Goal: Book appointment/travel/reservation

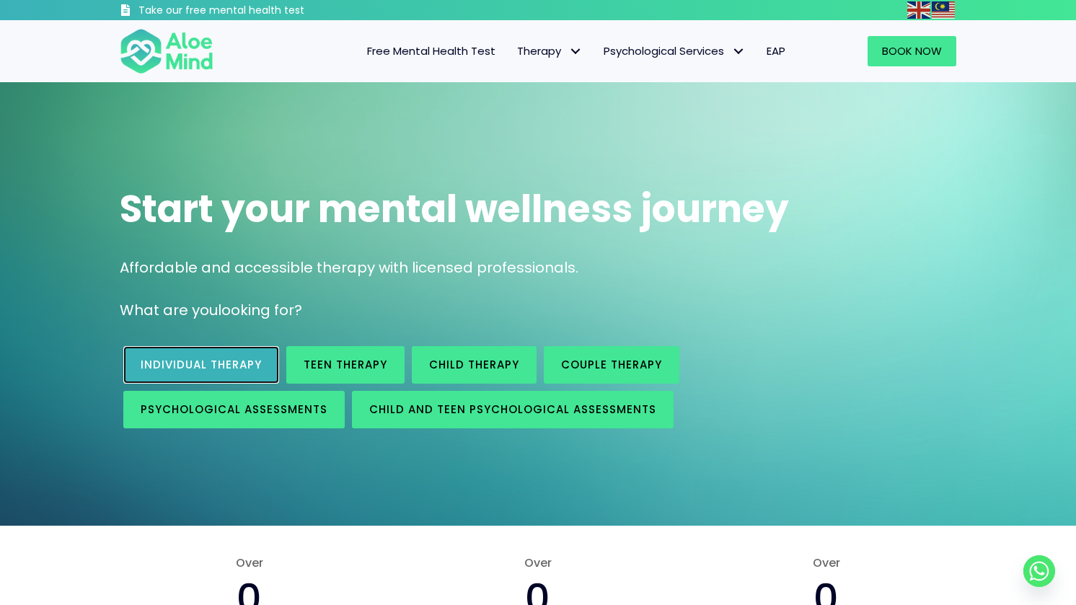
click at [265, 371] on link "Individual therapy" at bounding box center [201, 365] width 156 height 38
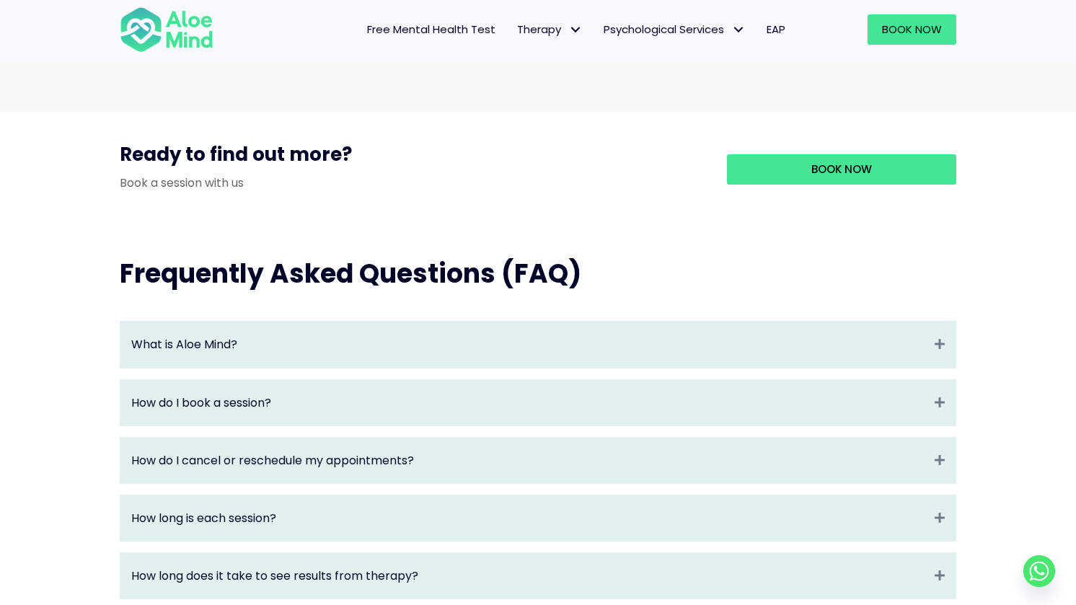
scroll to position [1326, 0]
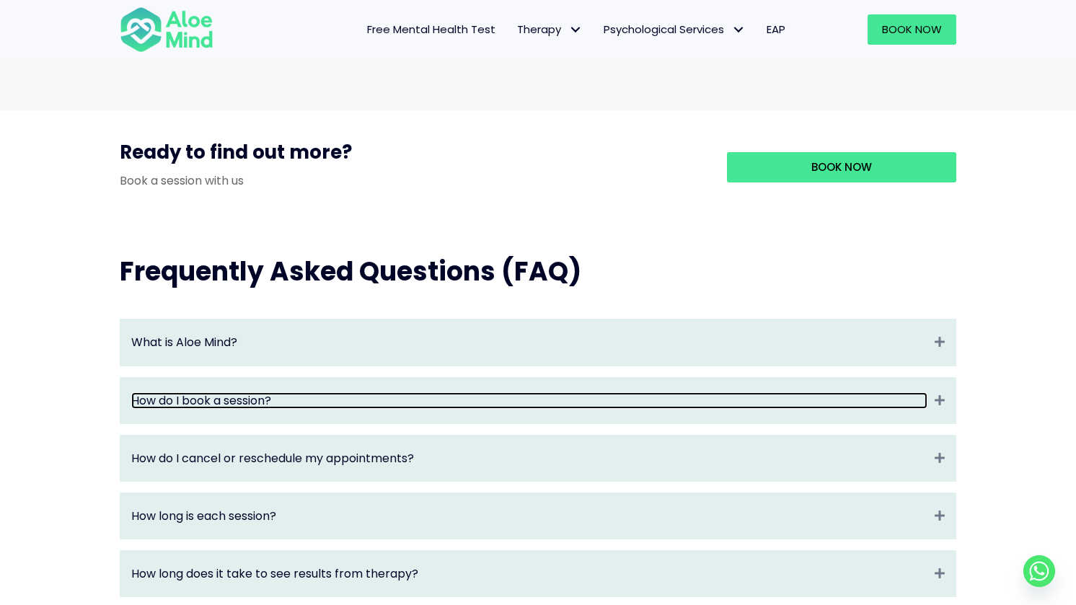
click at [596, 409] on link "How do I book a session?" at bounding box center [529, 400] width 796 height 17
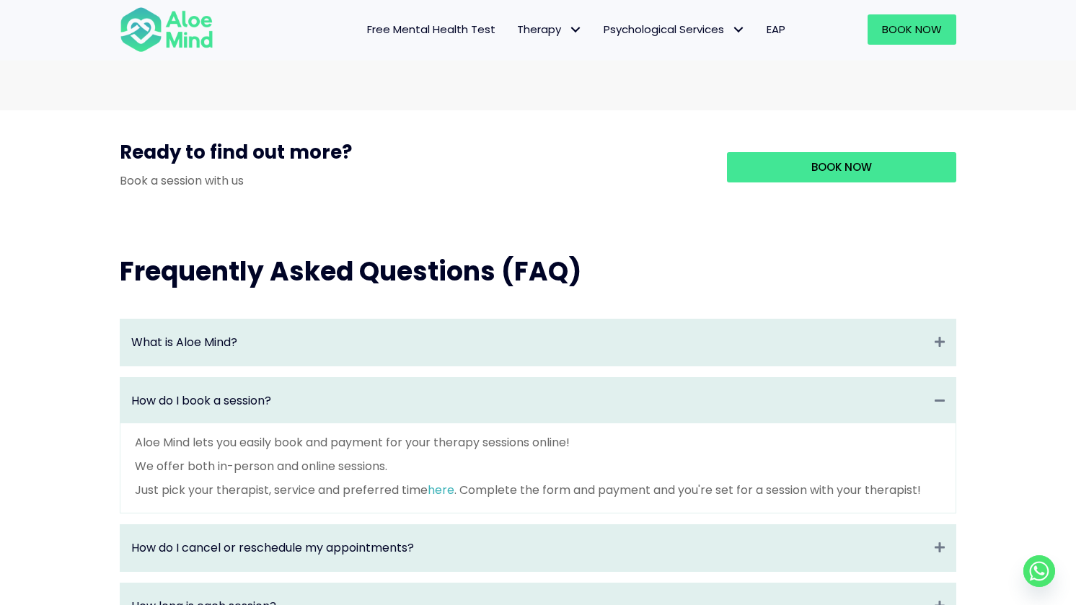
click at [451, 498] on link "here" at bounding box center [441, 490] width 27 height 17
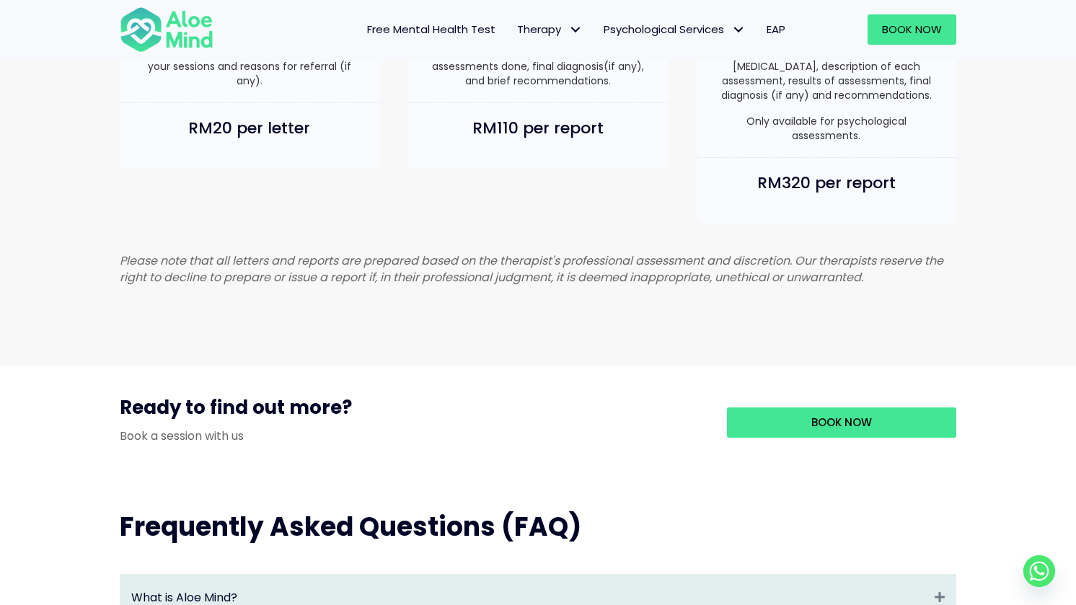
scroll to position [1036, 0]
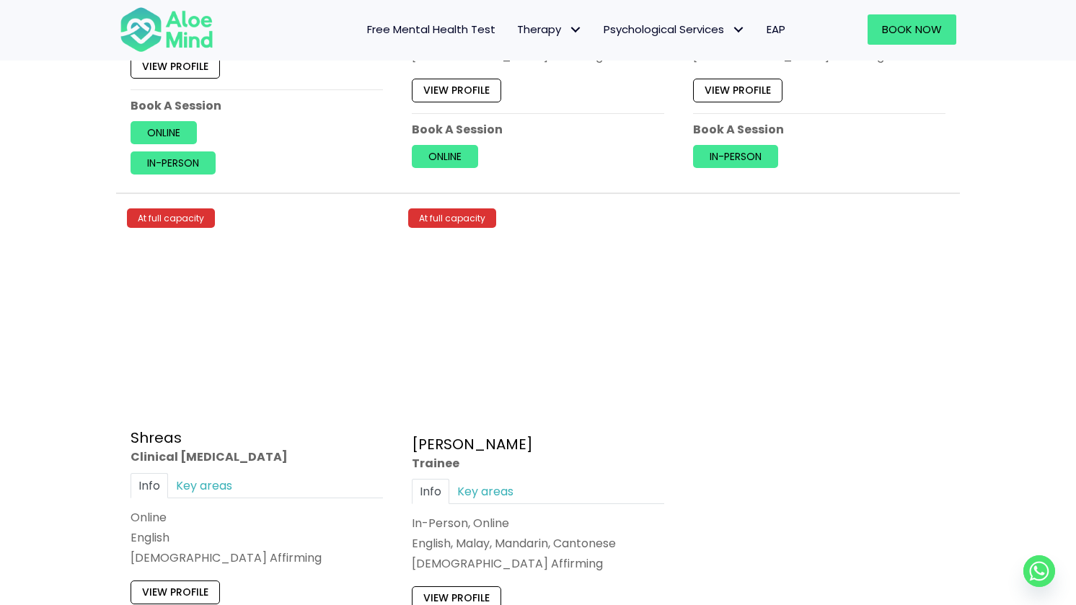
scroll to position [5949, 0]
